Goal: Check status: Check status

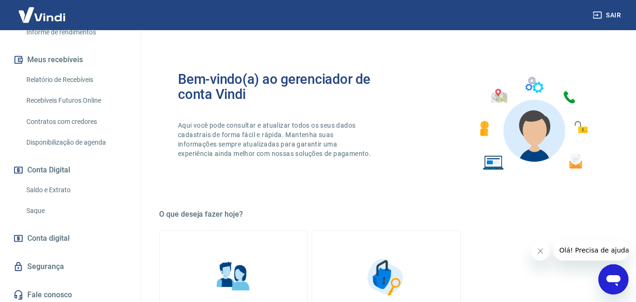
scroll to position [188, 0]
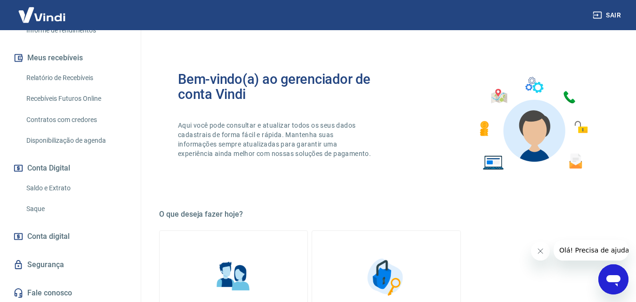
click at [62, 198] on link "Saldo e Extrato" at bounding box center [76, 187] width 107 height 19
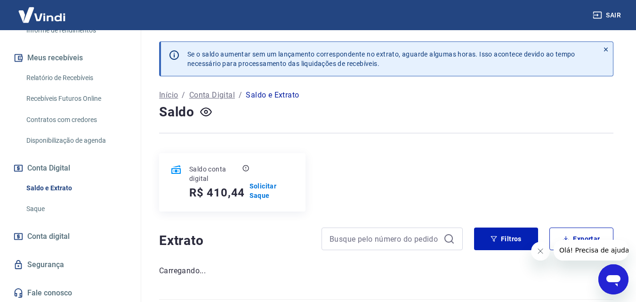
click at [34, 209] on link "Saque" at bounding box center [76, 208] width 107 height 19
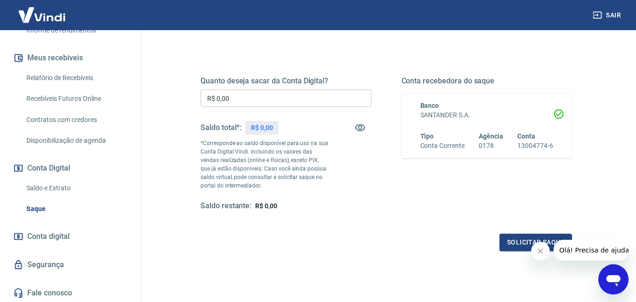
scroll to position [141, 0]
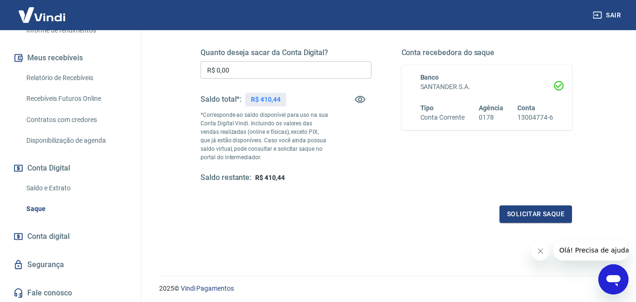
click at [66, 198] on link "Saldo e Extrato" at bounding box center [76, 187] width 107 height 19
